Goal: Find contact information: Find contact information

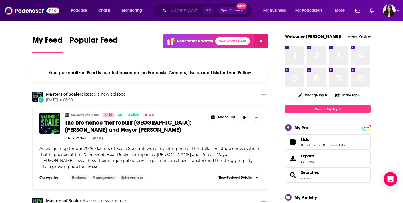
click at [177, 9] on input "Search podcasts, credits, & more..." at bounding box center [186, 10] width 34 height 9
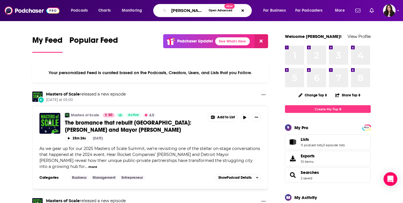
type input "[PERSON_NAME]"
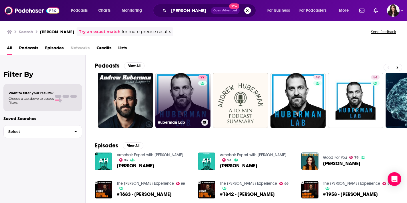
click at [185, 111] on link "97 Huberman Lab" at bounding box center [182, 100] width 55 height 55
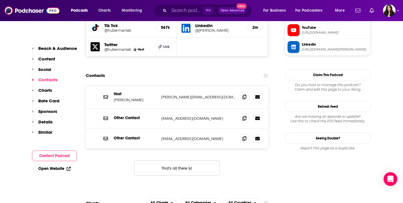
scroll to position [564, 0]
drag, startPoint x: 225, startPoint y: 100, endPoint x: 162, endPoint y: 100, distance: 63.1
click at [162, 137] on p "[EMAIL_ADDRESS][DOMAIN_NAME]" at bounding box center [198, 139] width 74 height 5
copy p "[EMAIL_ADDRESS][DOMAIN_NAME]"
